Goal: Task Accomplishment & Management: Manage account settings

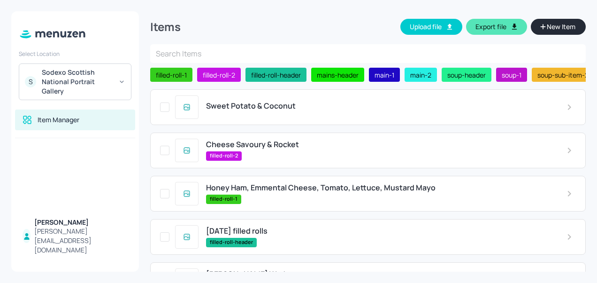
click at [249, 107] on span "Sweet Potato & Coconut" at bounding box center [251, 105] width 90 height 9
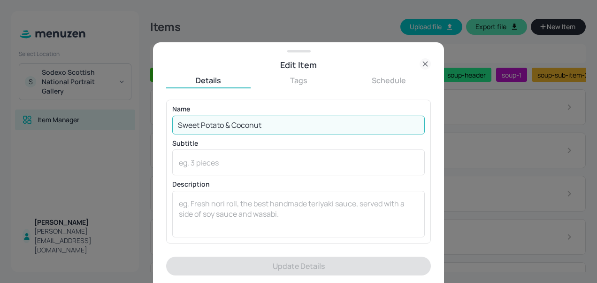
drag, startPoint x: 278, startPoint y: 129, endPoint x: 125, endPoint y: 128, distance: 152.7
click at [125, 128] on div "Edit Item Details Tags Schedule Name Sweet Potato & Coconut ​ Subtitle x ​ Desc…" at bounding box center [298, 141] width 597 height 283
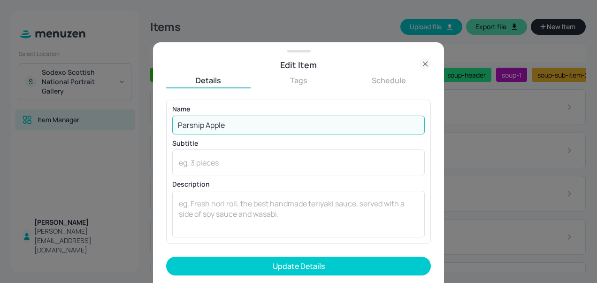
type input "Parsnip Apple"
click at [287, 277] on form "Name Parsnip Apple ​ Subtitle x ​ Description x ​ Price ​ ​ kJ ​ Add Variation …" at bounding box center [298, 191] width 265 height 183
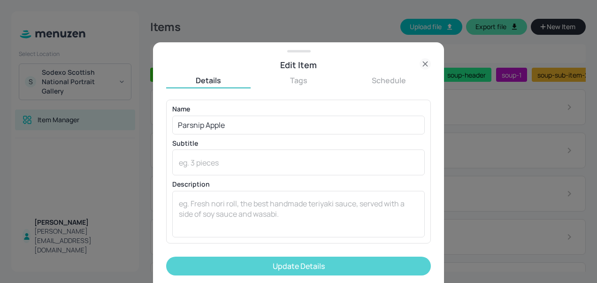
click at [285, 265] on button "Update Details" at bounding box center [298, 265] width 265 height 19
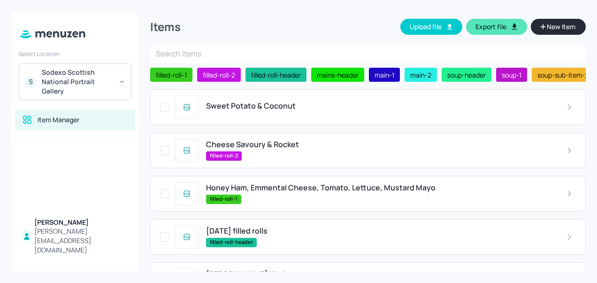
click at [242, 110] on span "Sweet Potato & Coconut" at bounding box center [251, 105] width 90 height 9
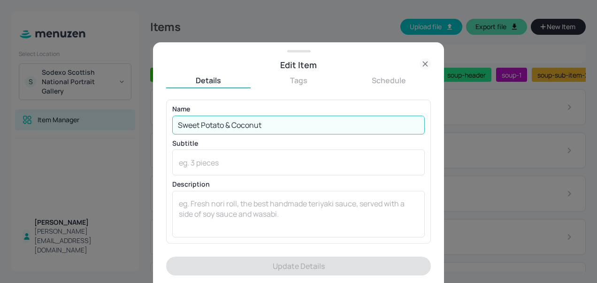
drag, startPoint x: 221, startPoint y: 125, endPoint x: 105, endPoint y: 128, distance: 115.6
click at [105, 128] on div "Edit Item Details Tags Schedule Name Sweet Potato & Coconut ​ Subtitle x ​ Desc…" at bounding box center [298, 141] width 597 height 283
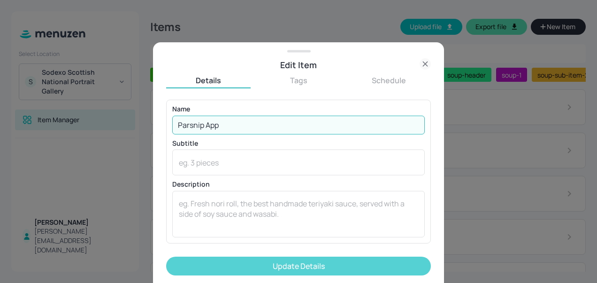
type input "Parsnip App"
click at [286, 263] on button "Update Details" at bounding box center [298, 265] width 265 height 19
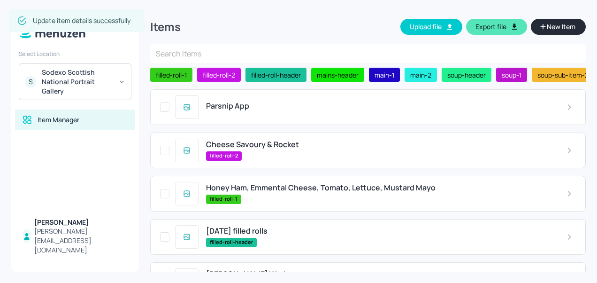
click at [255, 147] on span "Cheese Savoury & Rocket" at bounding box center [252, 144] width 93 height 9
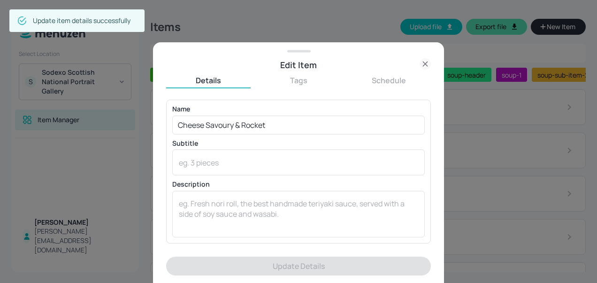
click at [423, 63] on icon at bounding box center [425, 63] width 11 height 11
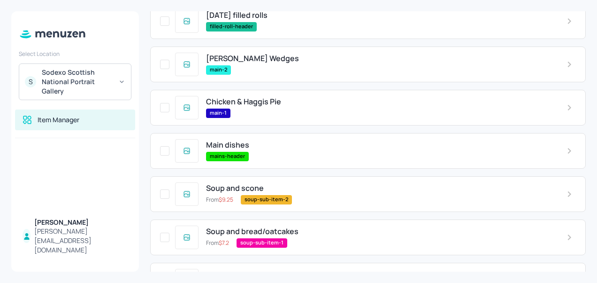
scroll to position [335, 0]
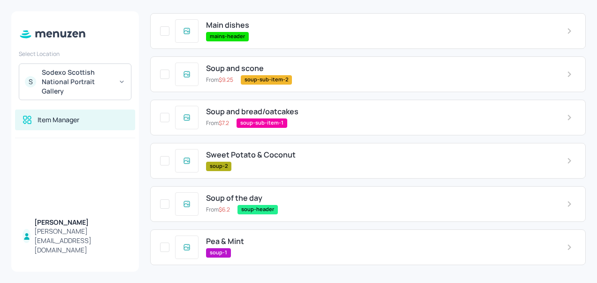
click at [215, 250] on span "soup-1" at bounding box center [218, 252] width 25 height 8
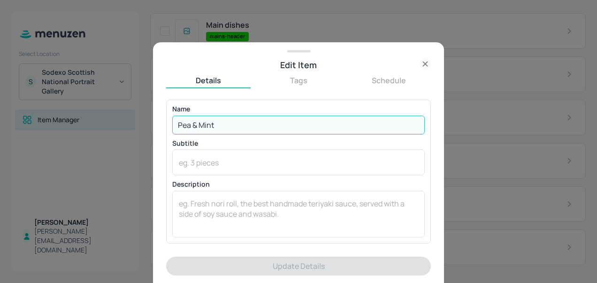
drag, startPoint x: 181, startPoint y: 129, endPoint x: 105, endPoint y: 125, distance: 75.7
click at [105, 125] on div "Edit Item Details Tags Schedule Name Pea & Mint ​ Subtitle x ​ Description x ​ …" at bounding box center [298, 141] width 597 height 283
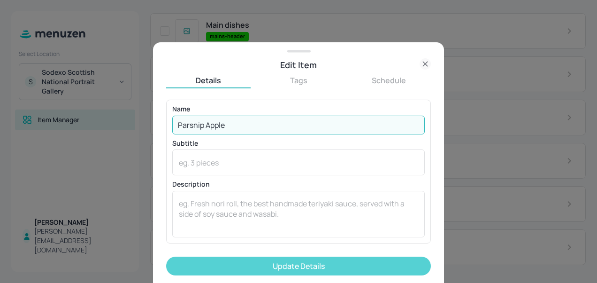
type input "Parsnip Apple"
click at [223, 262] on button "Update Details" at bounding box center [298, 265] width 265 height 19
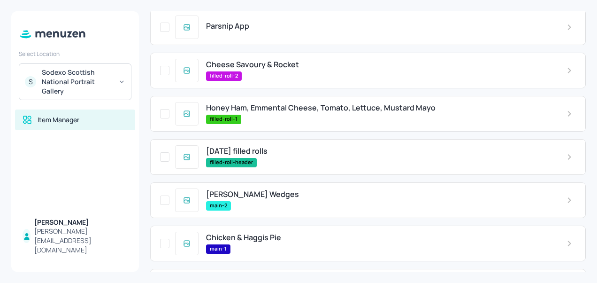
scroll to position [0, 0]
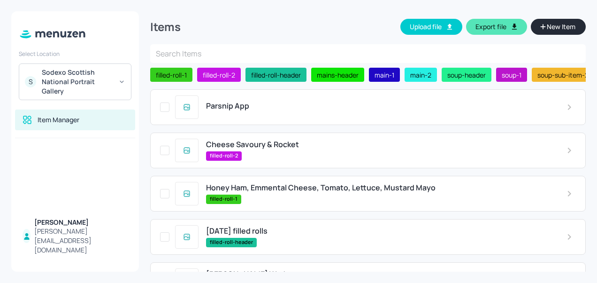
click at [229, 108] on span "Parsnip App" at bounding box center [227, 105] width 43 height 9
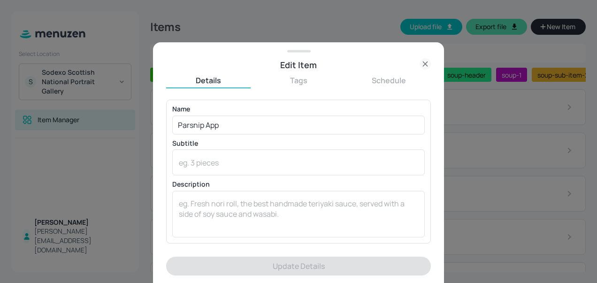
click at [425, 62] on icon at bounding box center [425, 63] width 11 height 11
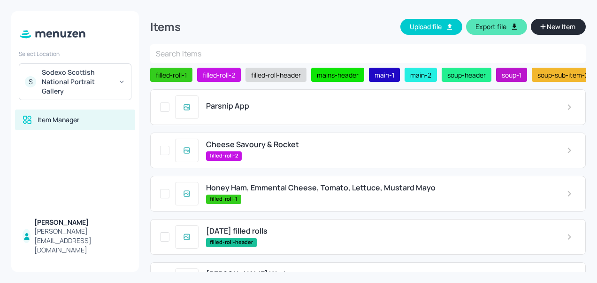
click at [266, 76] on span "filled-roll-header" at bounding box center [276, 75] width 57 height 10
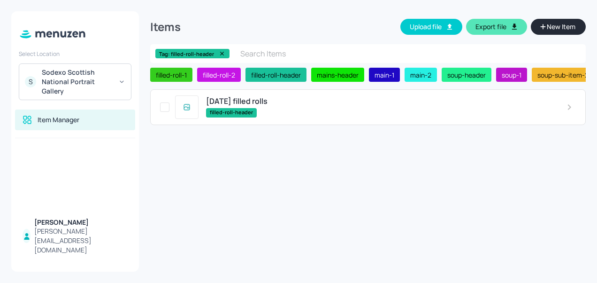
click at [238, 115] on span "filled-roll-header" at bounding box center [231, 113] width 51 height 8
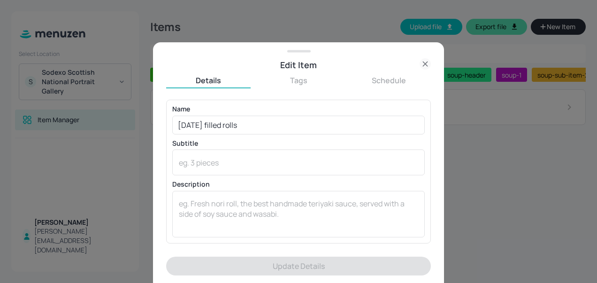
click at [429, 59] on icon at bounding box center [425, 63] width 11 height 11
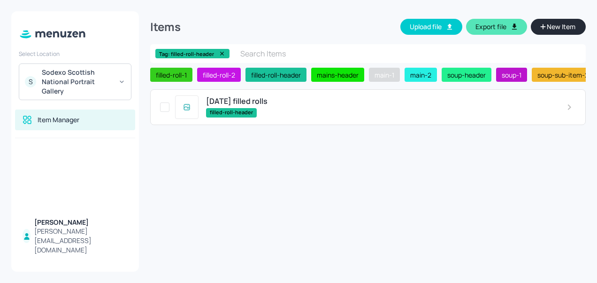
click at [385, 78] on span "main-1" at bounding box center [384, 75] width 27 height 10
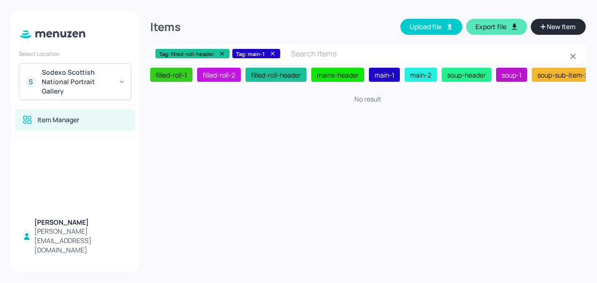
click at [222, 51] on icon at bounding box center [222, 53] width 7 height 7
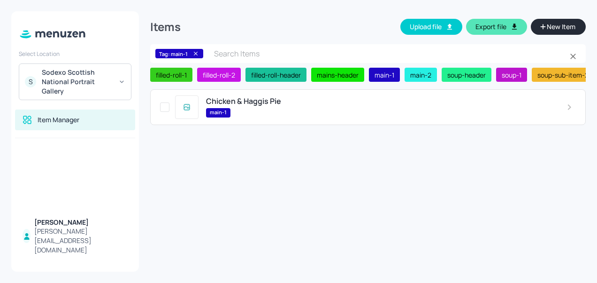
click at [196, 53] on icon at bounding box center [196, 53] width 7 height 7
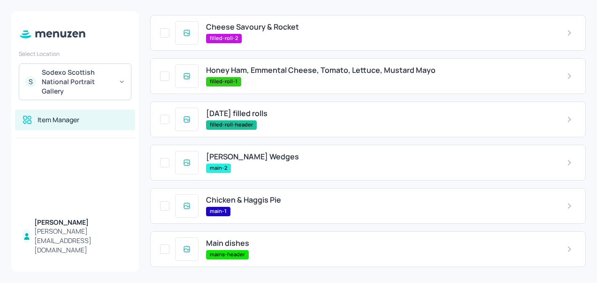
scroll to position [118, 0]
